Goal: Task Accomplishment & Management: Manage account settings

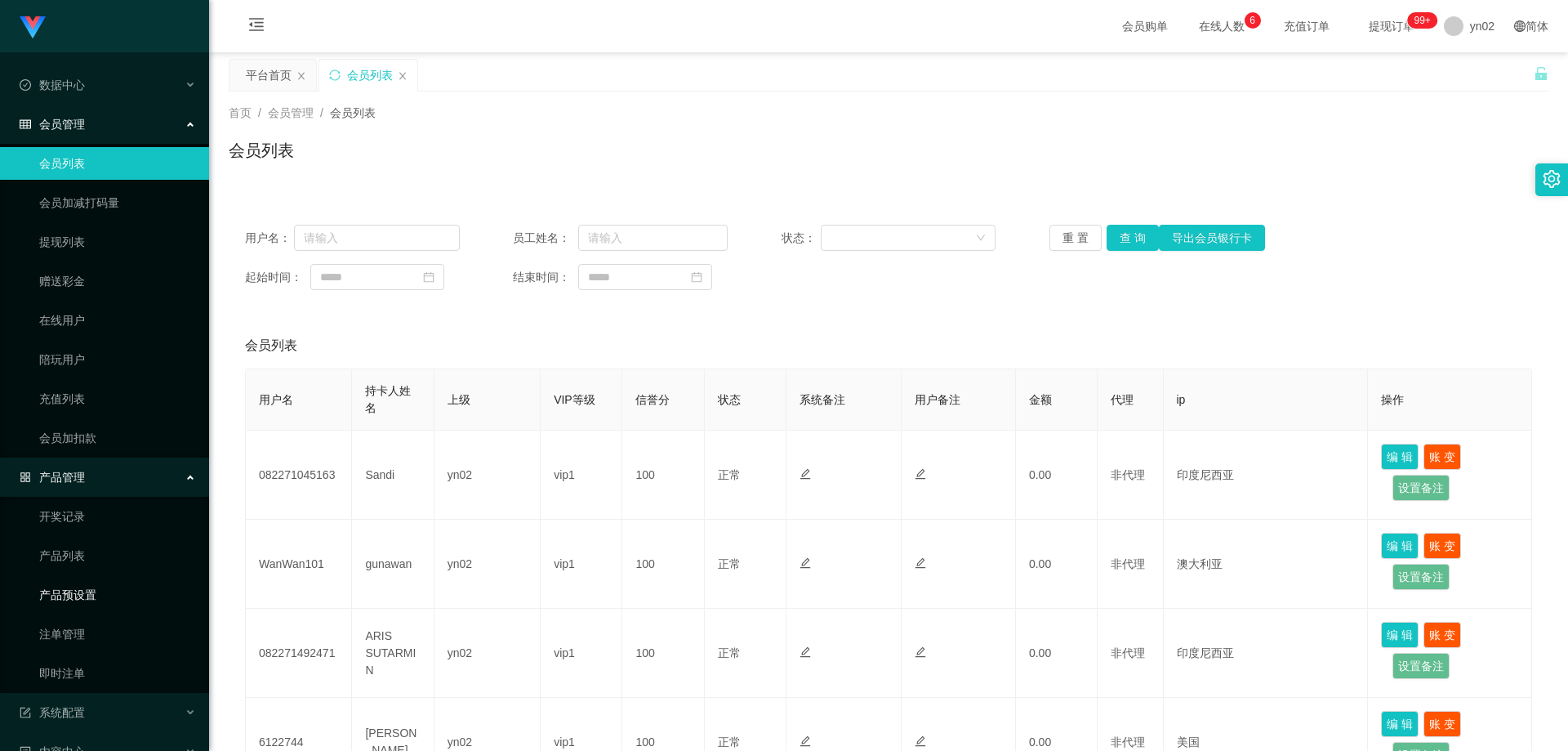
click at [116, 581] on link "产品预设置" at bounding box center [117, 595] width 156 height 32
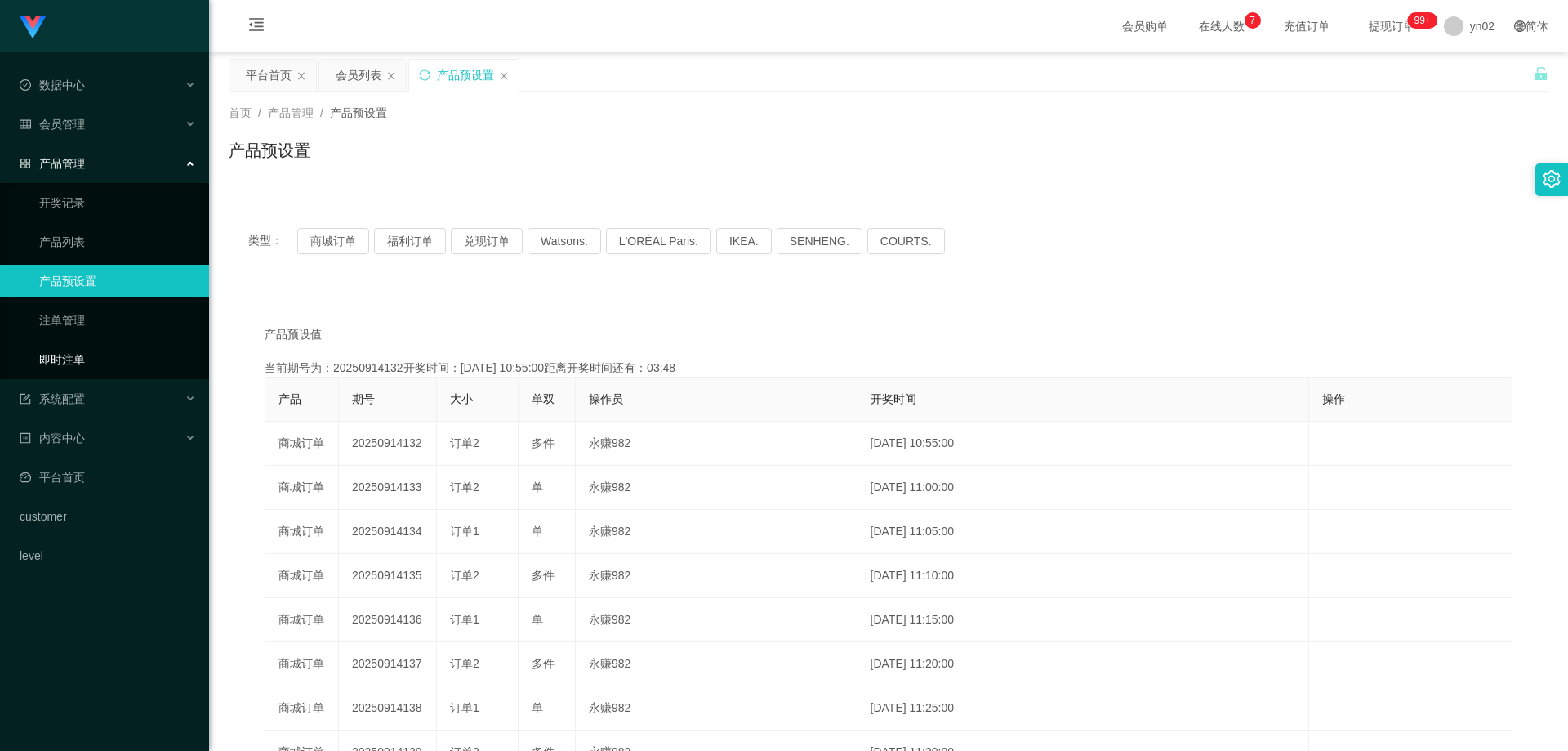
click at [116, 358] on link "即时注单" at bounding box center [117, 360] width 156 height 32
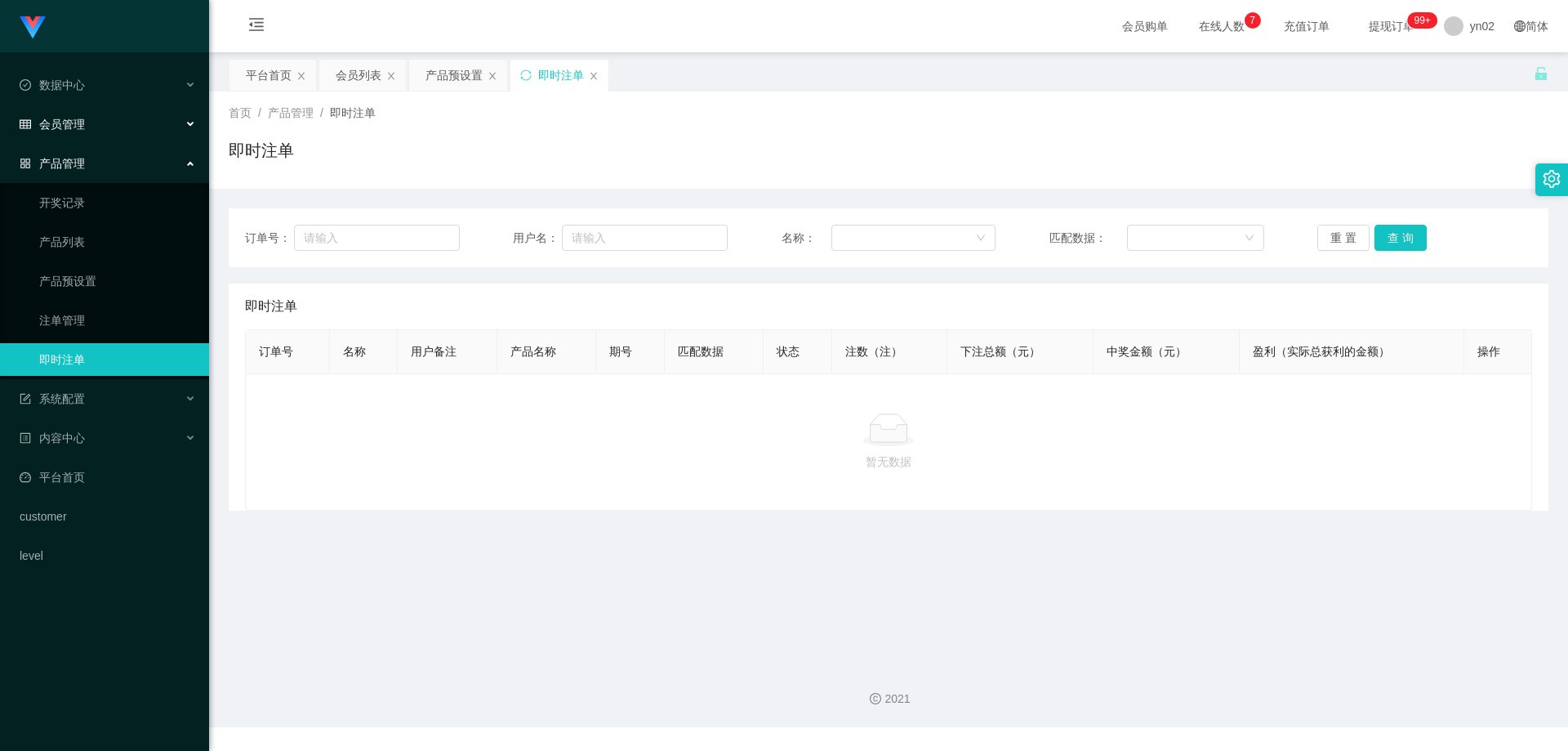
click at [78, 122] on span "会员管理" at bounding box center [52, 124] width 65 height 13
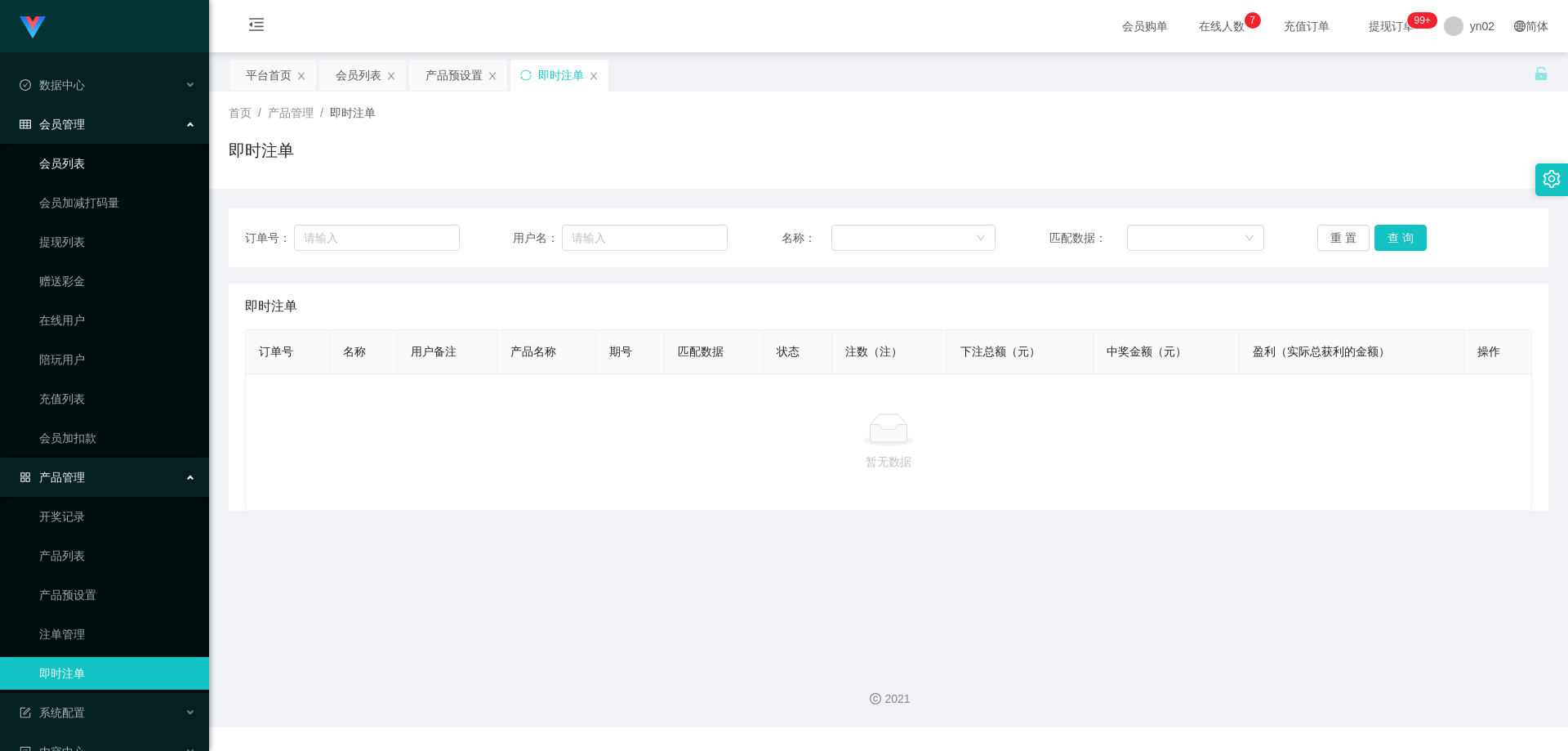
click at [79, 156] on link "会员列表" at bounding box center [117, 163] width 156 height 32
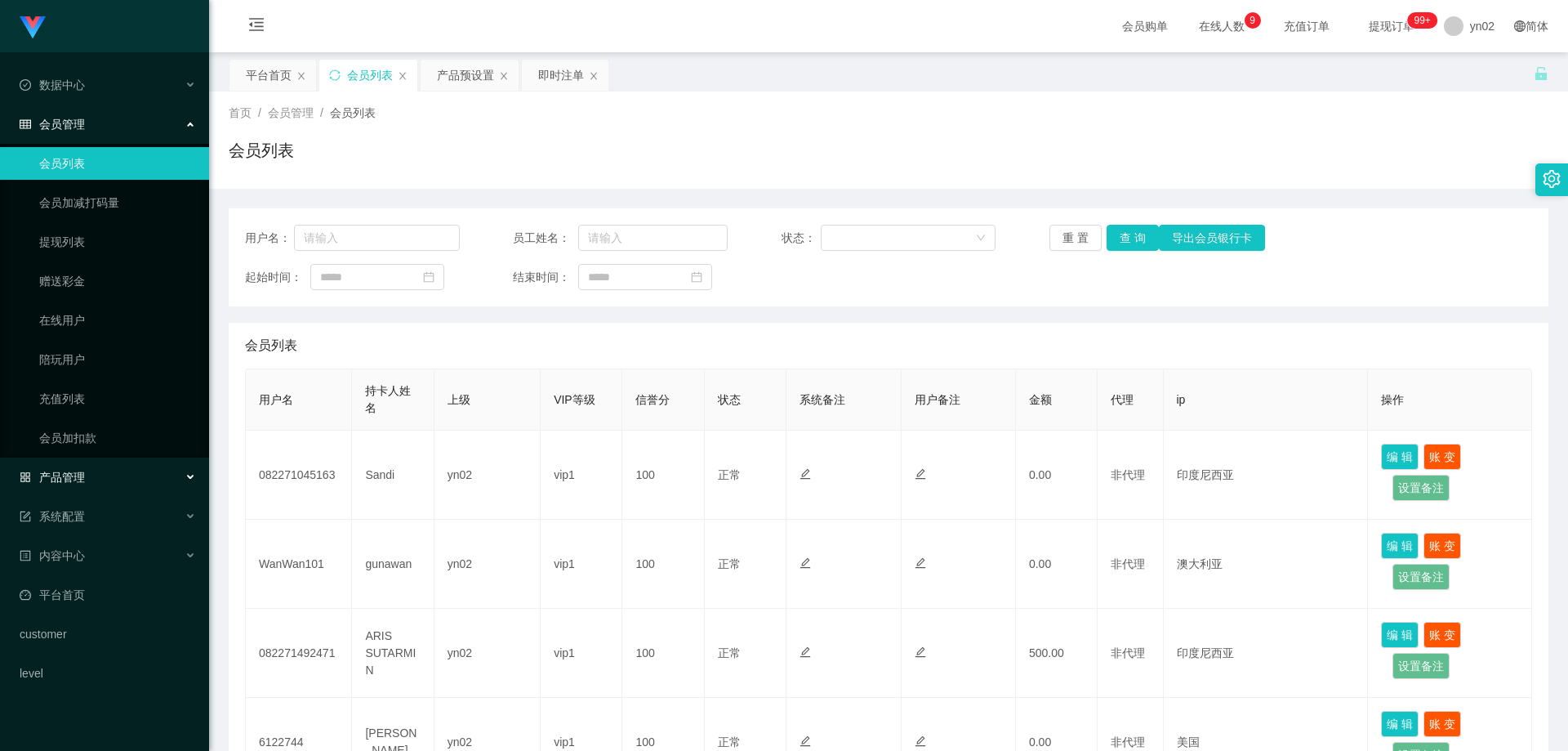
click at [105, 479] on div "产品管理" at bounding box center [104, 477] width 209 height 32
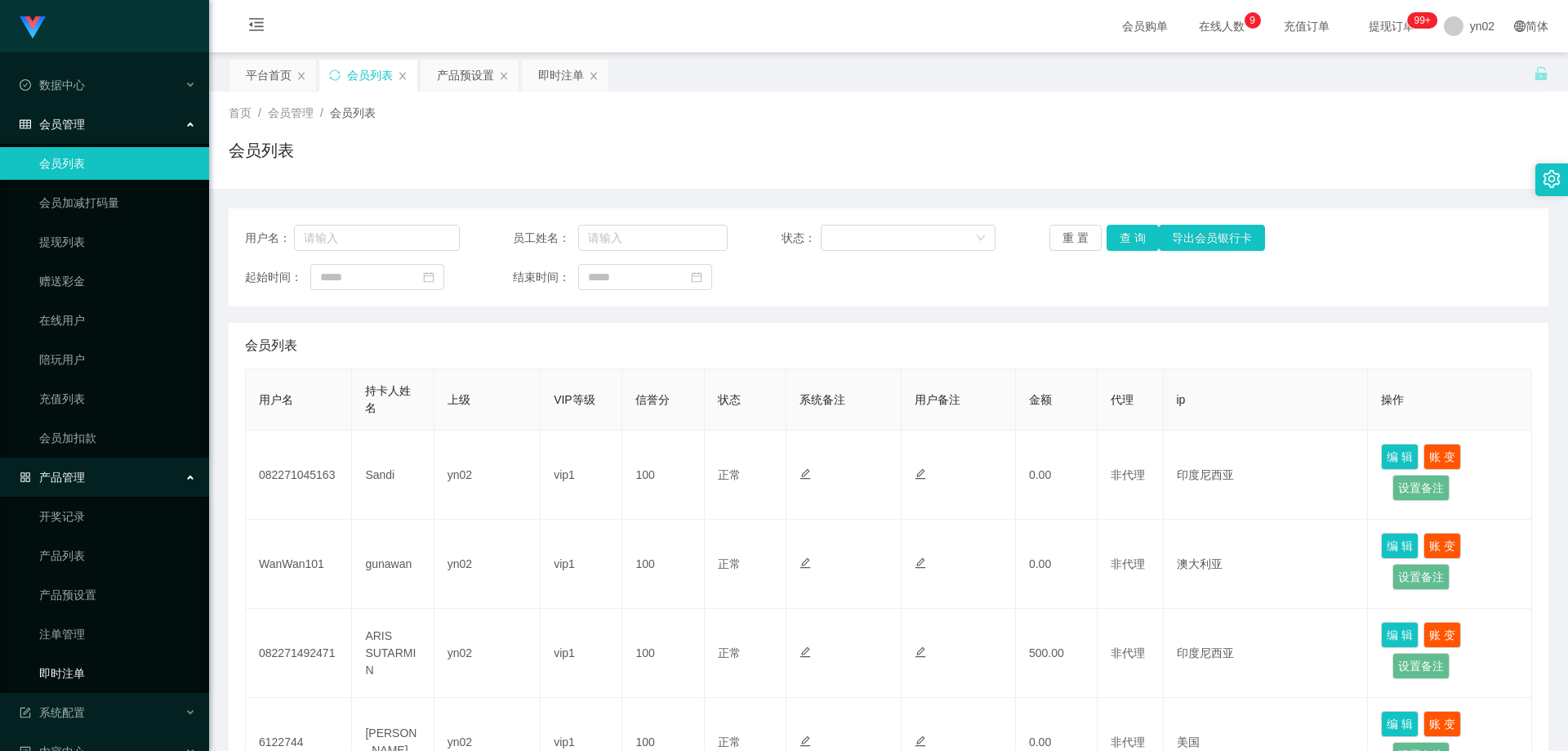
click at [87, 674] on link "即时注单" at bounding box center [117, 673] width 156 height 32
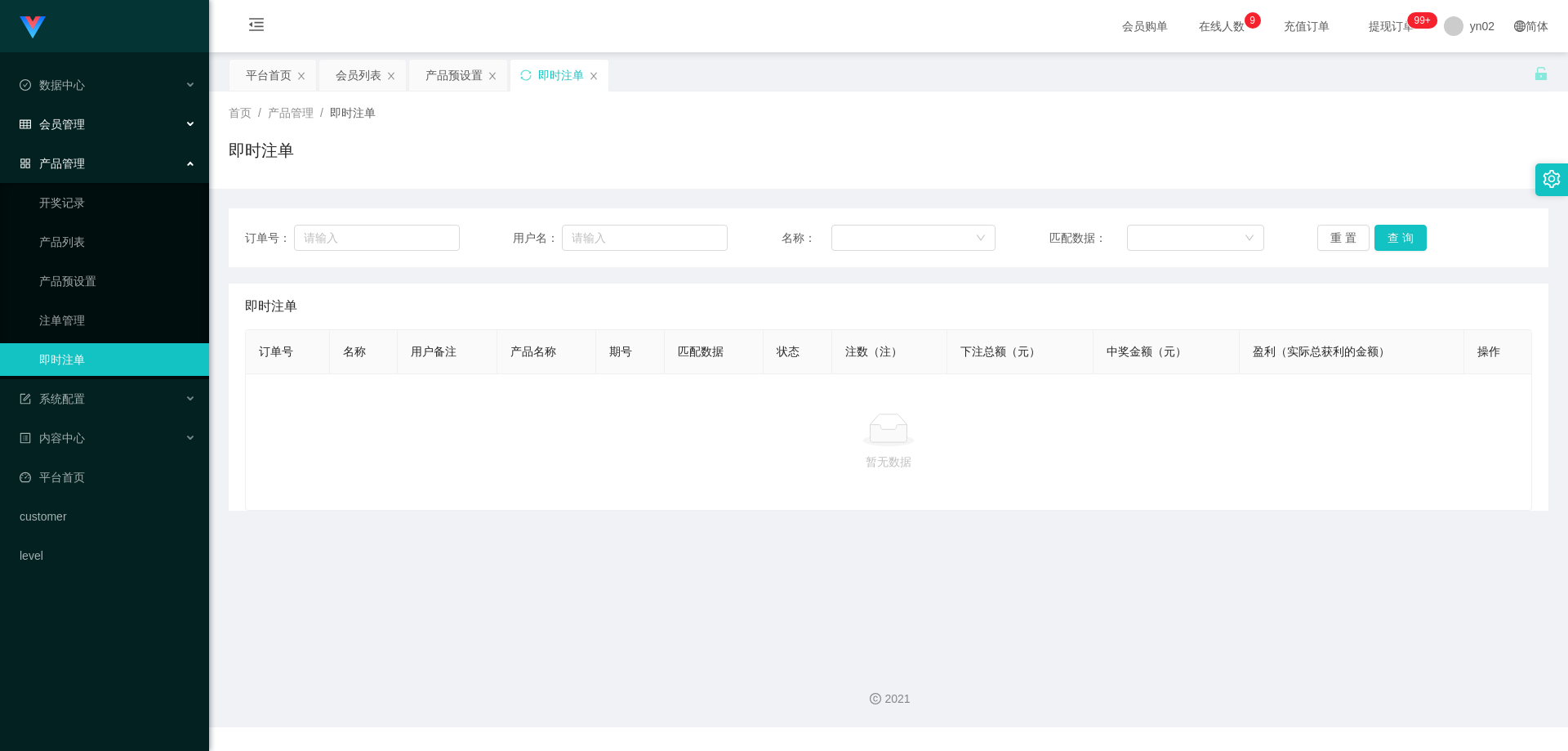
drag, startPoint x: 0, startPoint y: 0, endPoint x: 79, endPoint y: 132, distance: 153.8
click at [79, 132] on div "会员管理" at bounding box center [104, 124] width 209 height 32
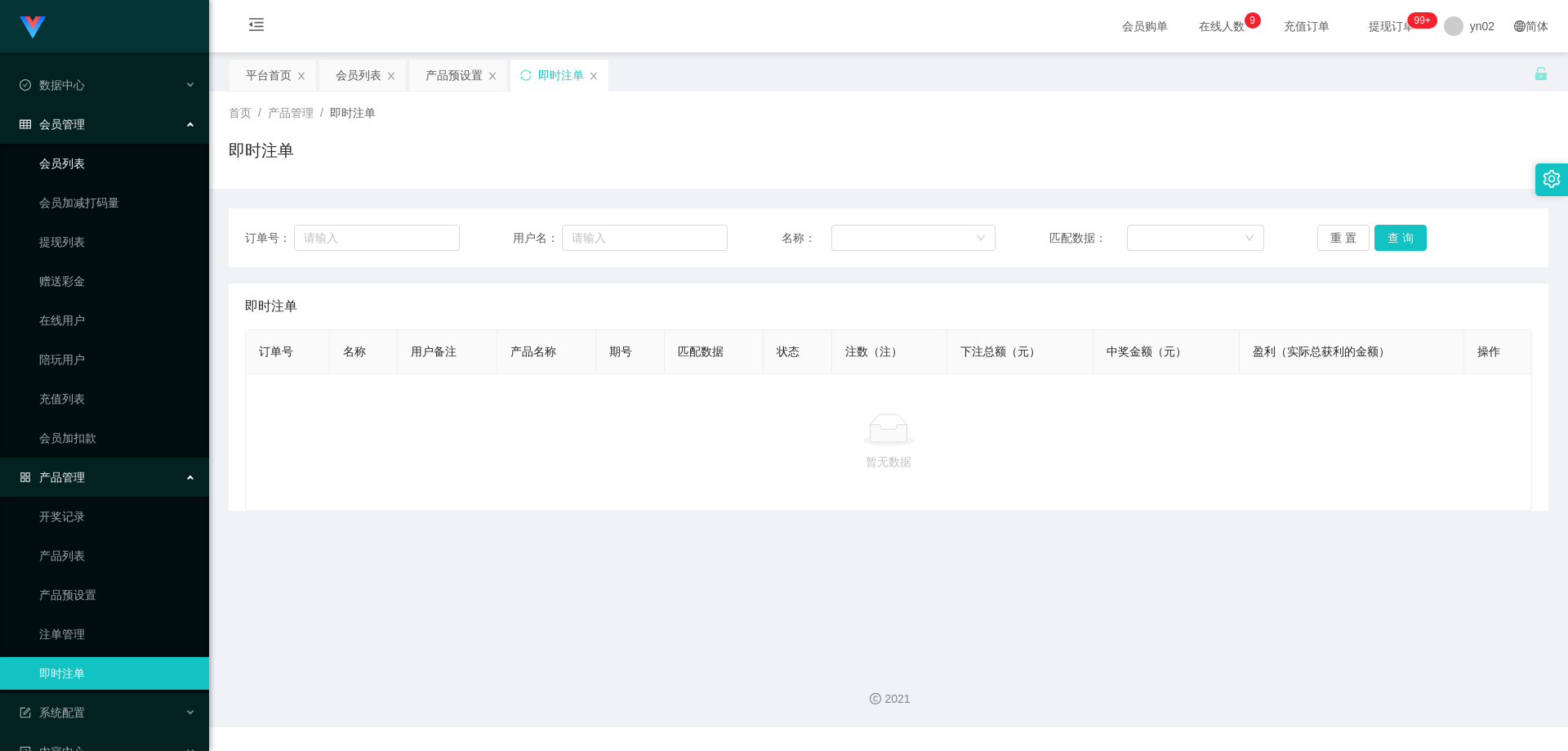
click at [88, 175] on link "会员列表" at bounding box center [117, 163] width 156 height 32
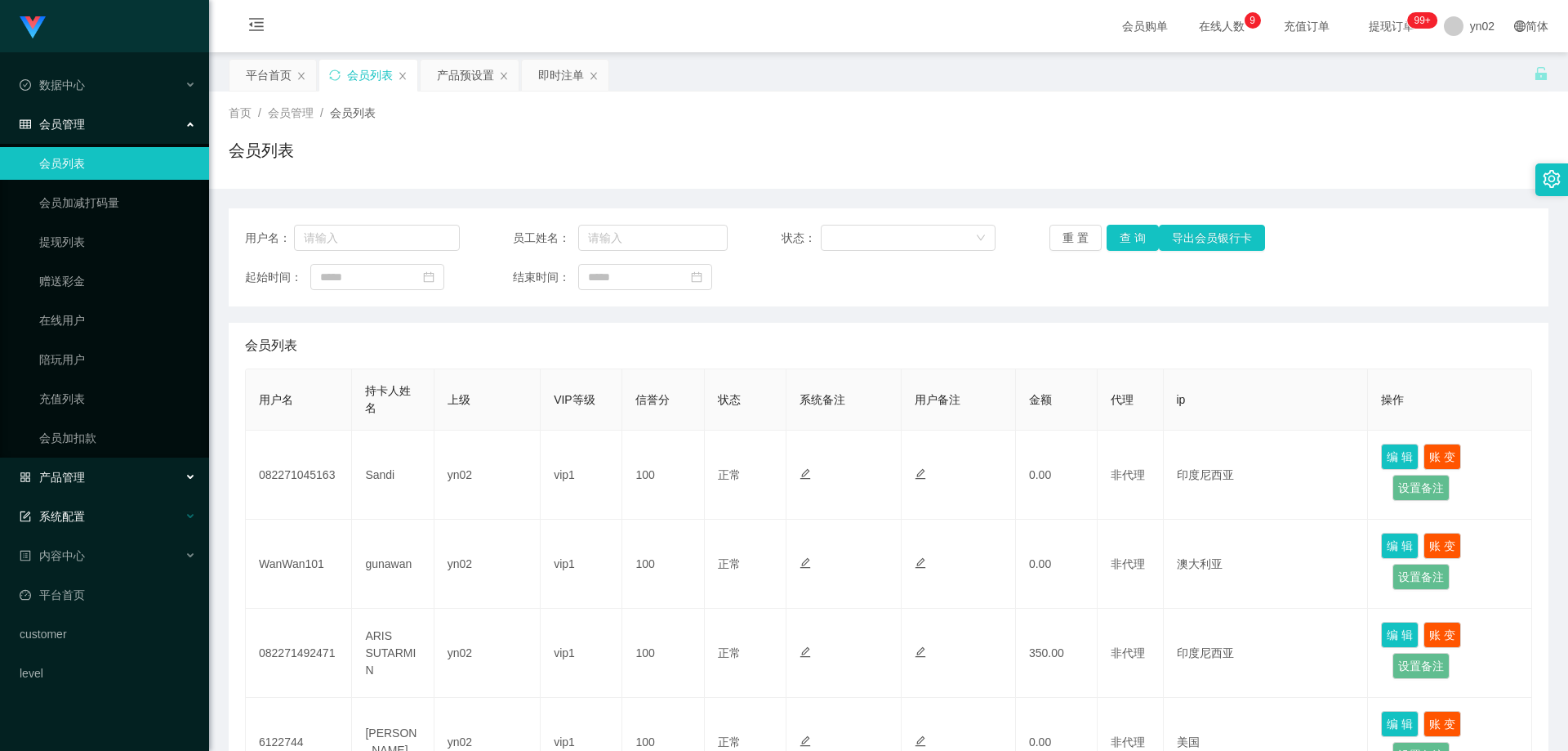
drag, startPoint x: 145, startPoint y: 474, endPoint x: 139, endPoint y: 504, distance: 30.6
click at [145, 474] on div "产品管理" at bounding box center [104, 477] width 209 height 32
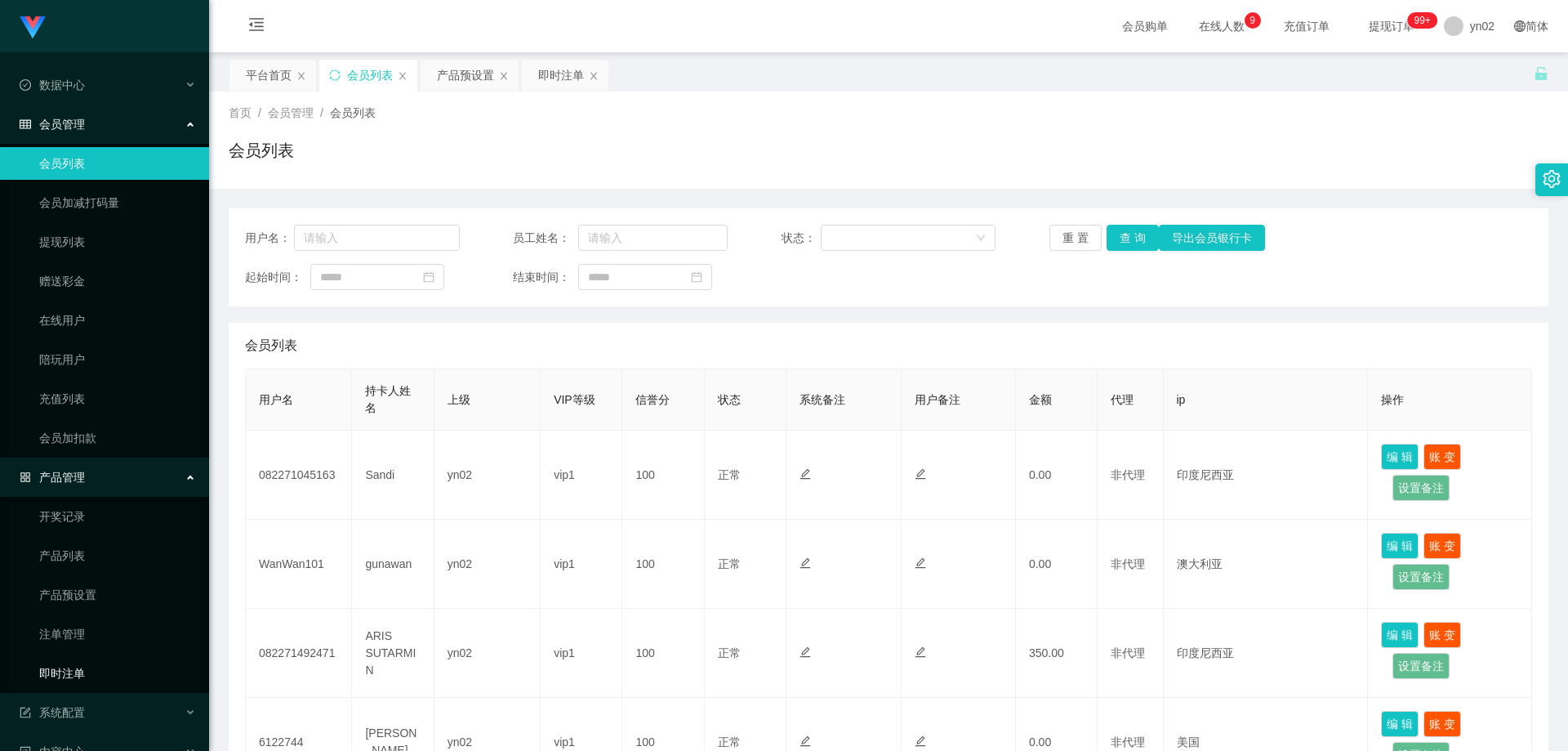
click at [93, 674] on link "即时注单" at bounding box center [117, 673] width 156 height 32
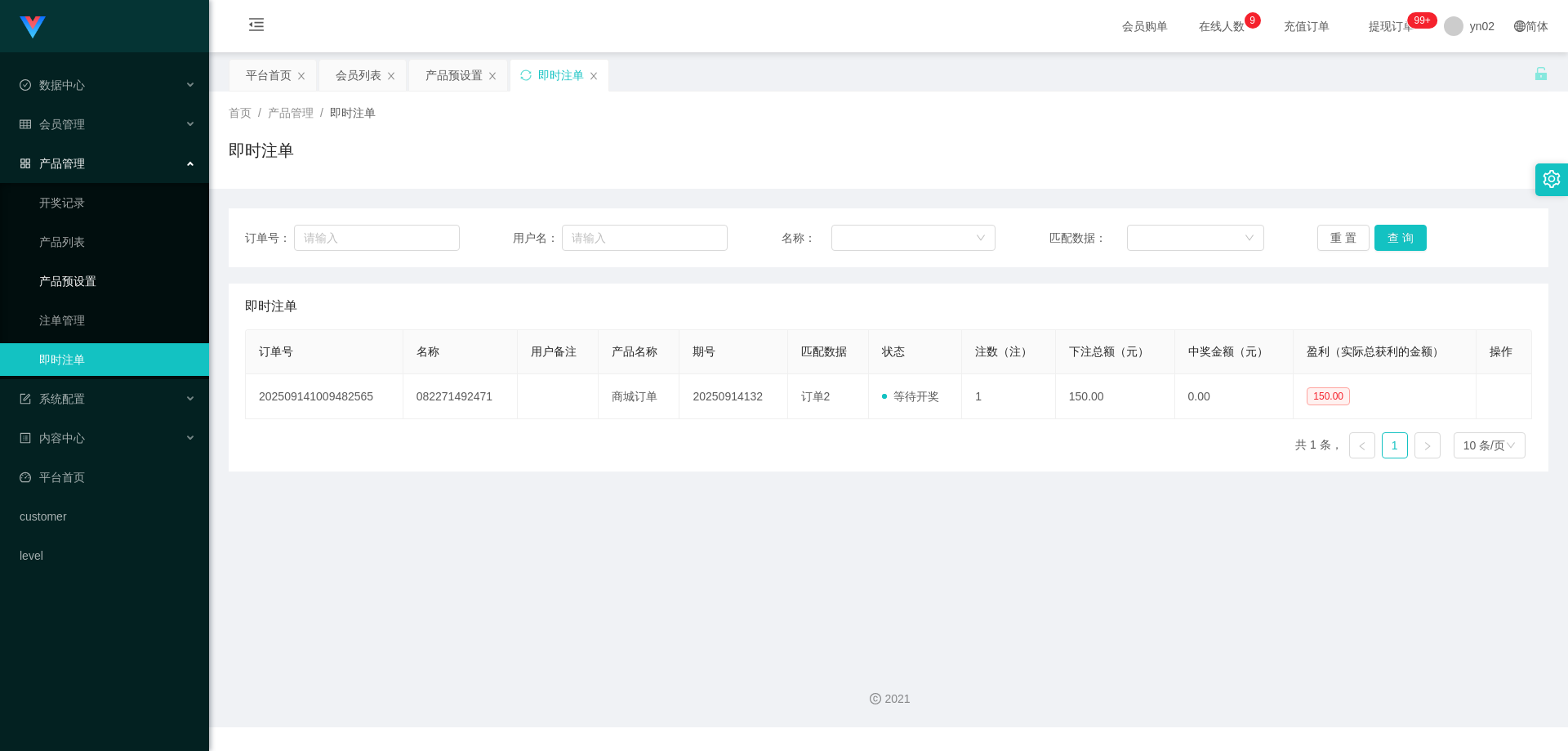
drag, startPoint x: 113, startPoint y: 279, endPoint x: 236, endPoint y: 330, distance: 133.2
click at [113, 279] on link "产品预设置" at bounding box center [117, 281] width 156 height 32
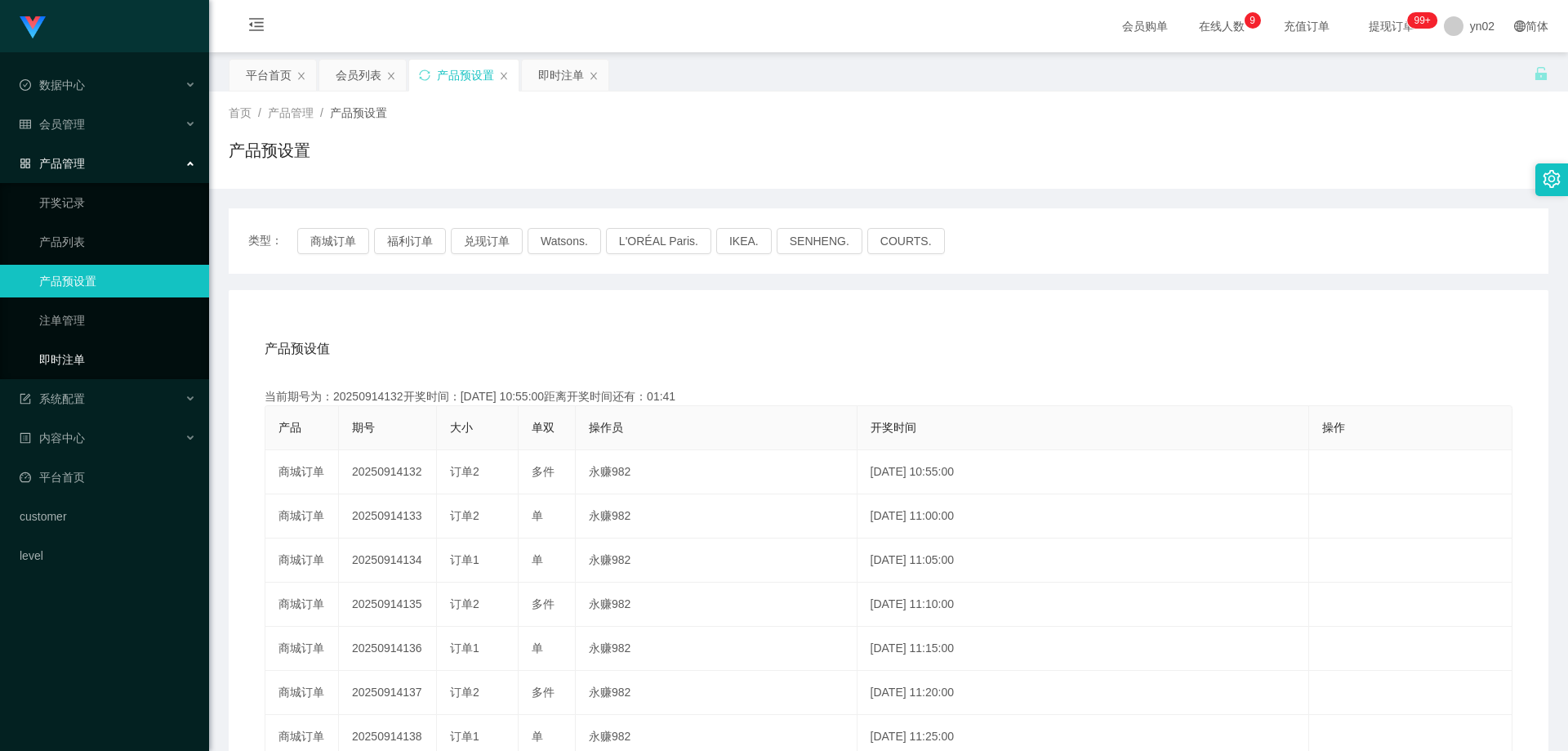
click at [98, 345] on link "即时注单" at bounding box center [117, 360] width 156 height 32
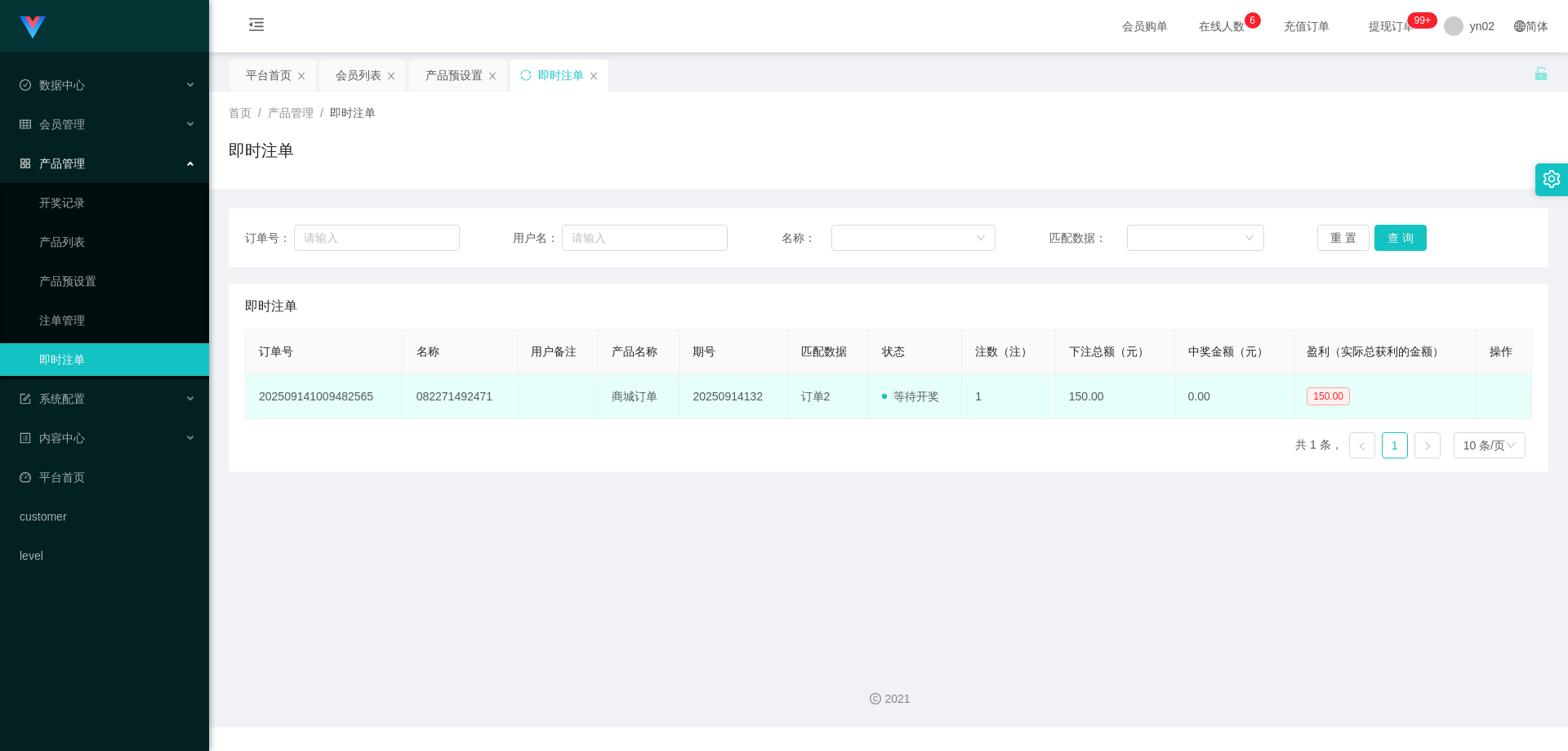
click at [493, 396] on td "082271492471" at bounding box center [461, 396] width 115 height 45
click at [502, 396] on td "082271492471" at bounding box center [461, 396] width 115 height 45
drag, startPoint x: 502, startPoint y: 396, endPoint x: 410, endPoint y: 396, distance: 92.0
click at [410, 396] on td "082271492471" at bounding box center [461, 396] width 115 height 45
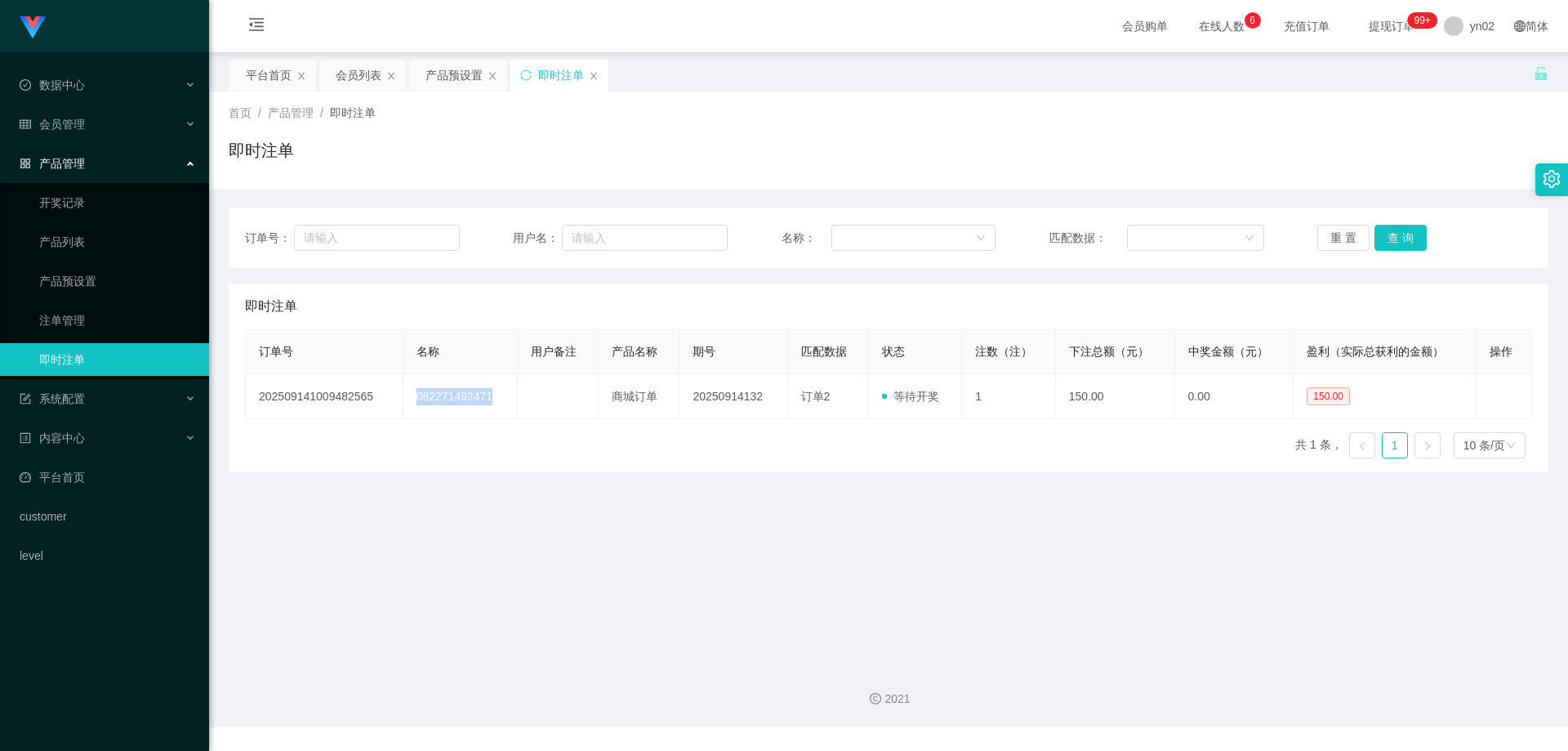
copy td "082271492471"
click at [71, 133] on div "会员管理" at bounding box center [104, 124] width 209 height 32
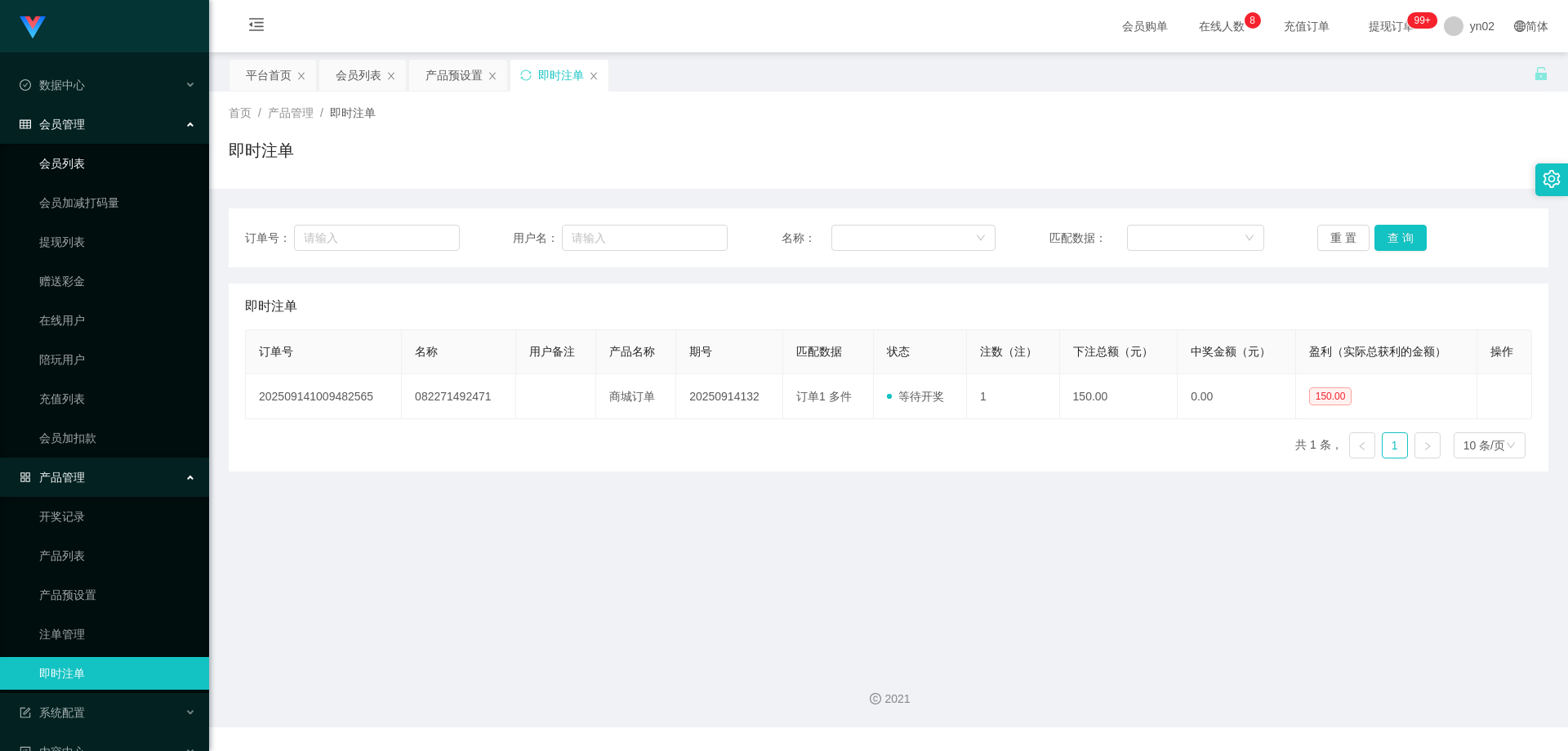
click at [76, 161] on link "会员列表" at bounding box center [117, 163] width 156 height 32
